Goal: Task Accomplishment & Management: Manage account settings

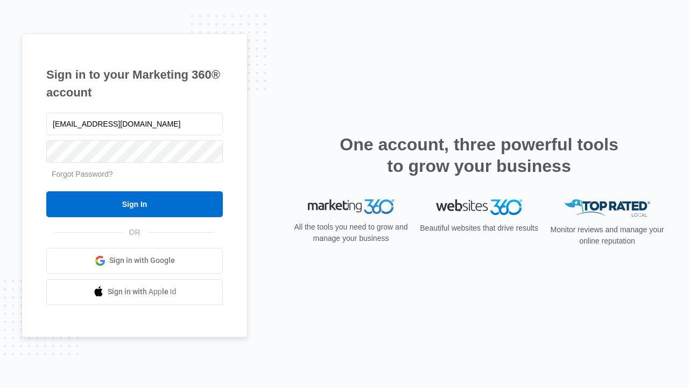
type input "[EMAIL_ADDRESS][DOMAIN_NAME]"
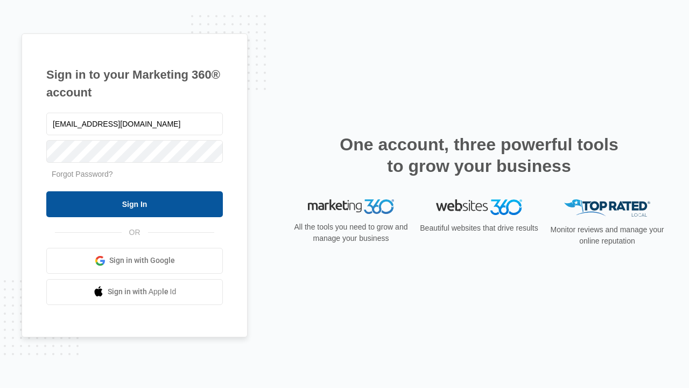
click at [135, 204] on input "Sign In" at bounding box center [134, 204] width 177 height 26
